Goal: Task Accomplishment & Management: Manage account settings

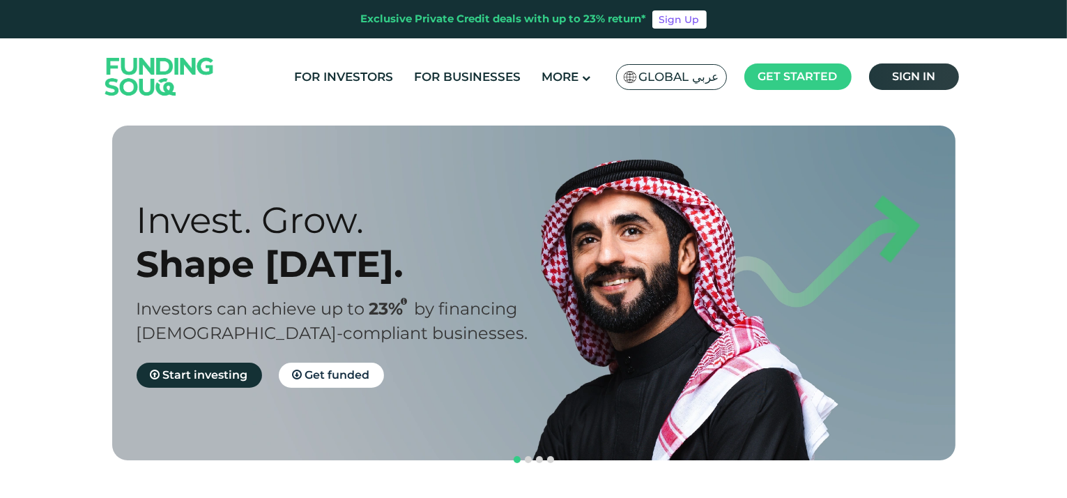
click at [912, 71] on span "Sign in" at bounding box center [913, 76] width 43 height 13
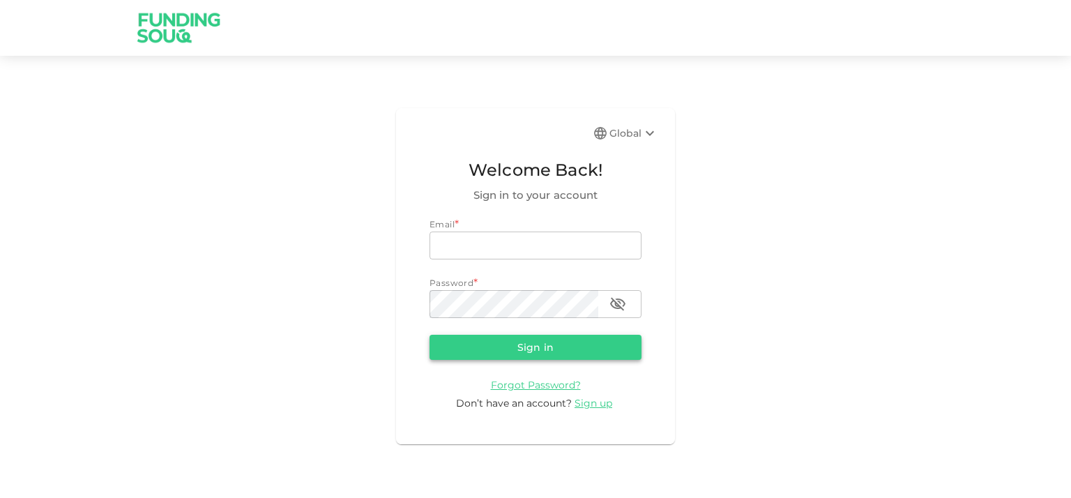
type input "[EMAIL_ADDRESS][DOMAIN_NAME]"
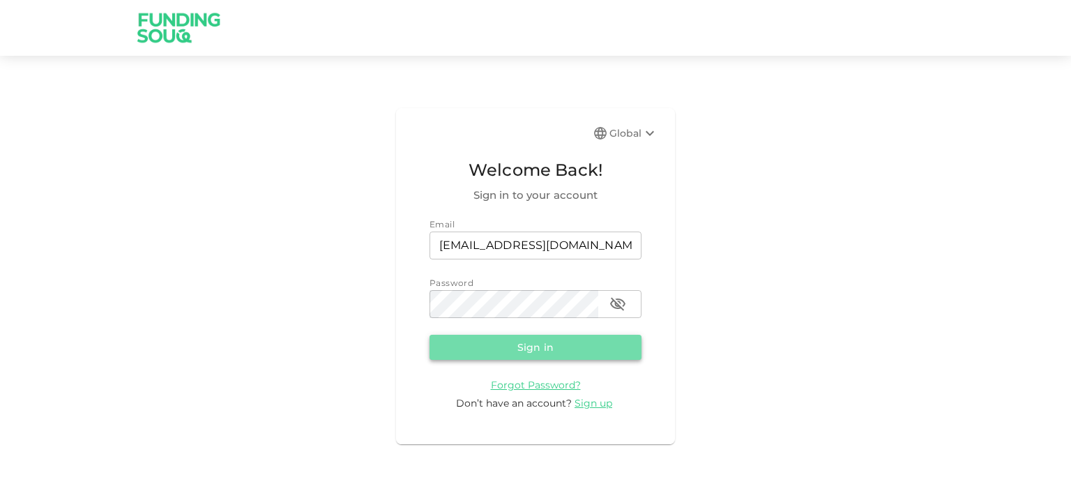
click at [517, 344] on button "Sign in" at bounding box center [535, 347] width 212 height 25
click at [537, 341] on form "Email email [EMAIL_ADDRESS][DOMAIN_NAME] email Password password password Loadi…" at bounding box center [535, 313] width 212 height 193
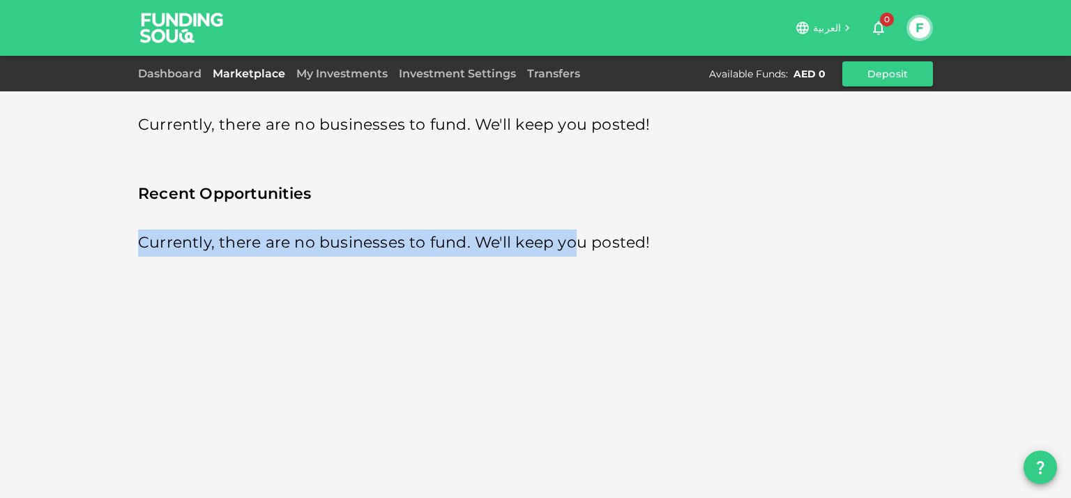
drag, startPoint x: 591, startPoint y: 197, endPoint x: 537, endPoint y: 146, distance: 75.0
click at [544, 150] on div "Currently, there are no businesses to fund. We'll keep you posted! Recent Oppor…" at bounding box center [535, 178] width 795 height 156
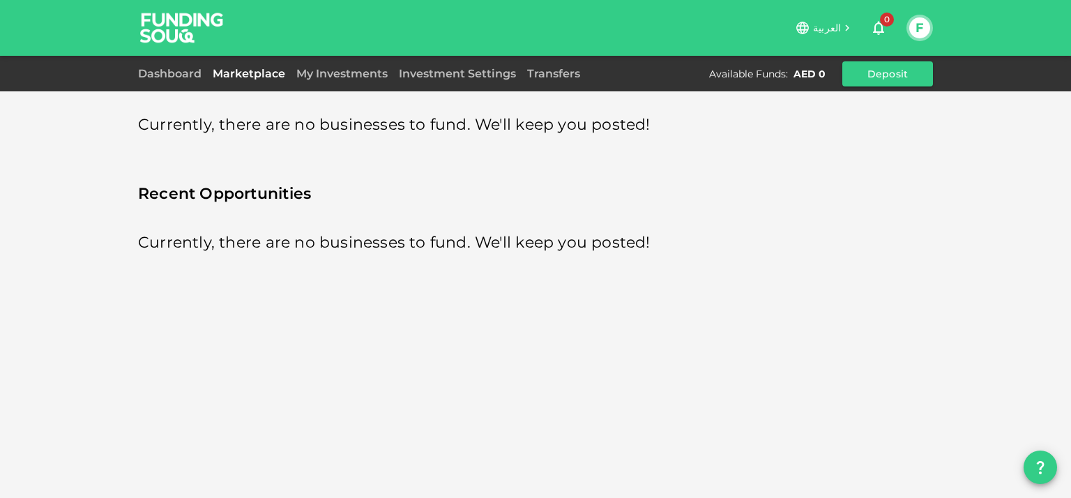
click at [176, 83] on div "Dashboard Marketplace My Investments Investment Settings Transfers Available Fu…" at bounding box center [535, 73] width 795 height 25
click at [173, 74] on link "Dashboard" at bounding box center [172, 73] width 69 height 13
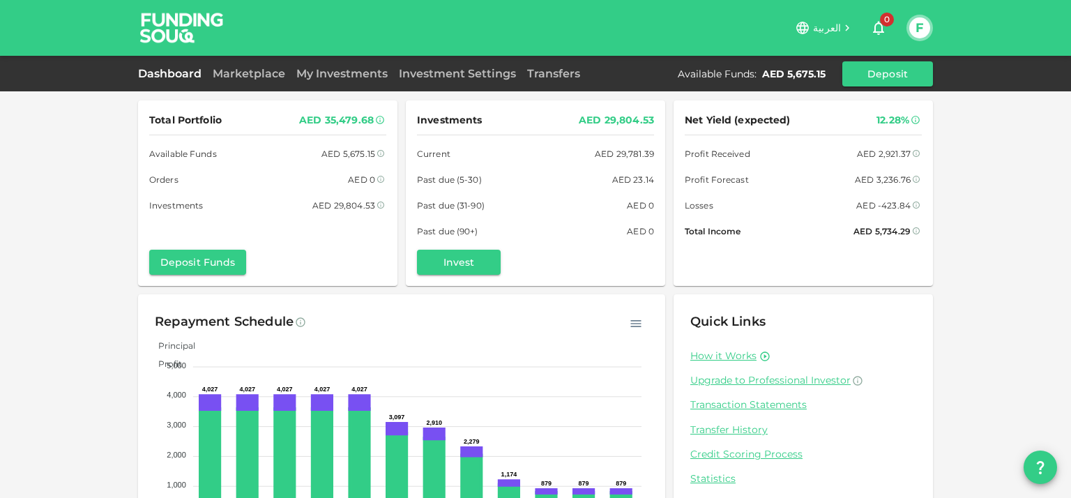
scroll to position [79, 0]
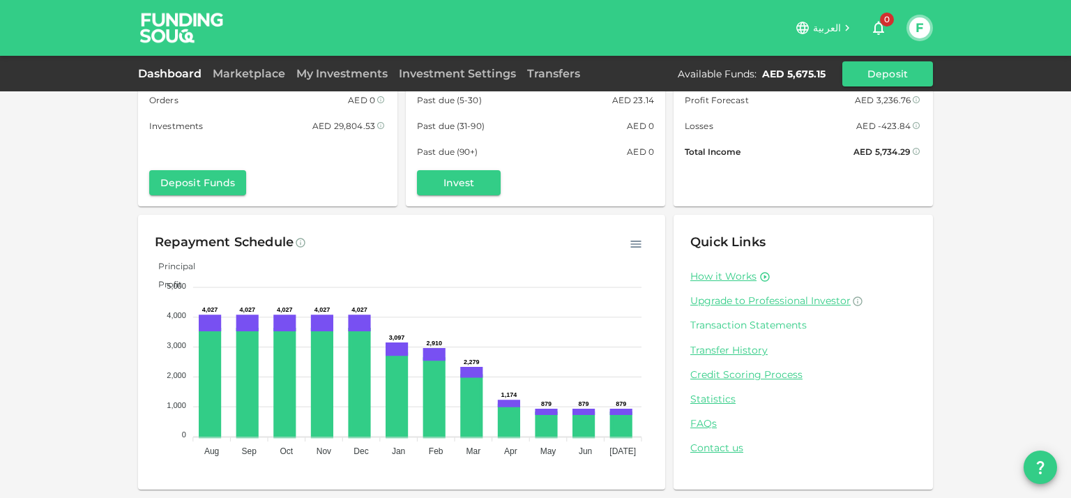
click at [745, 324] on link "Transaction Statements" at bounding box center [803, 325] width 226 height 13
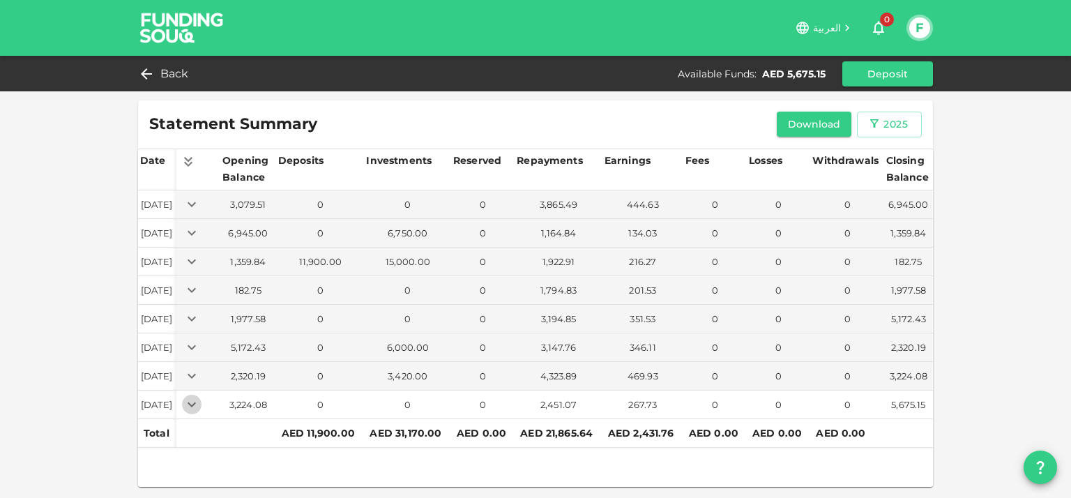
click at [196, 403] on icon "Expand" at bounding box center [192, 404] width 8 height 5
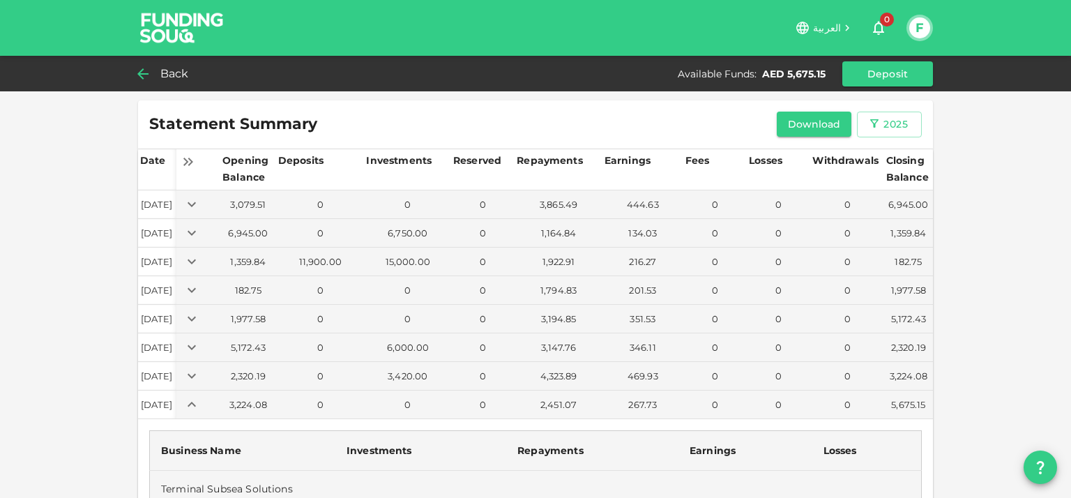
click at [159, 64] on div "Back" at bounding box center [166, 74] width 56 height 20
